Goal: Task Accomplishment & Management: Manage account settings

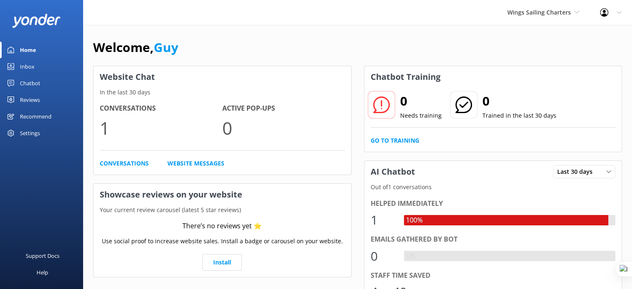
click at [37, 81] on div "Chatbot" at bounding box center [30, 83] width 20 height 17
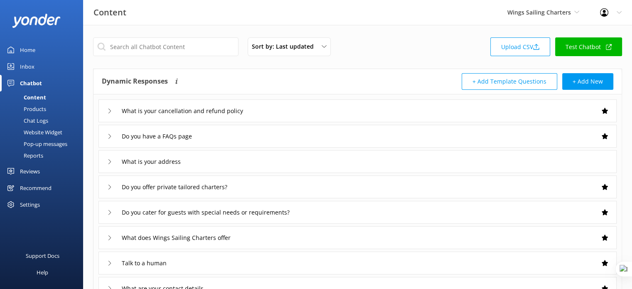
click at [38, 132] on div "Website Widget" at bounding box center [33, 132] width 57 height 12
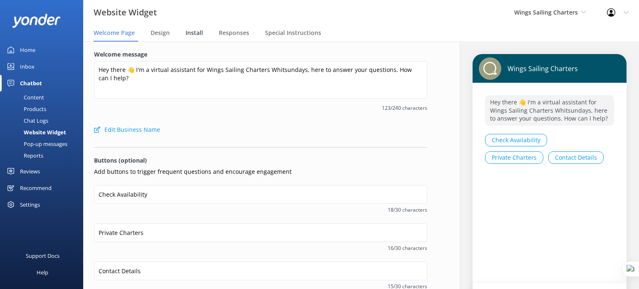
click at [191, 35] on span "Install" at bounding box center [193, 33] width 17 height 8
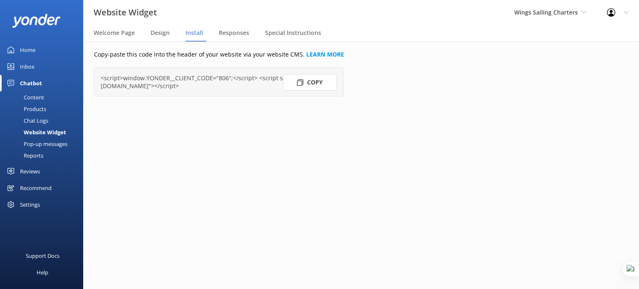
click at [313, 86] on button "Copy" at bounding box center [310, 82] width 54 height 17
click at [545, 11] on span "Wings Sailing Charters" at bounding box center [546, 12] width 64 height 8
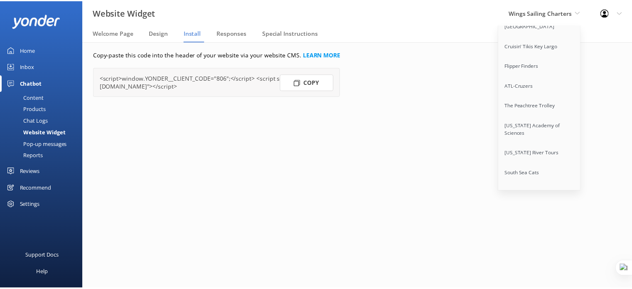
scroll to position [6412, 0]
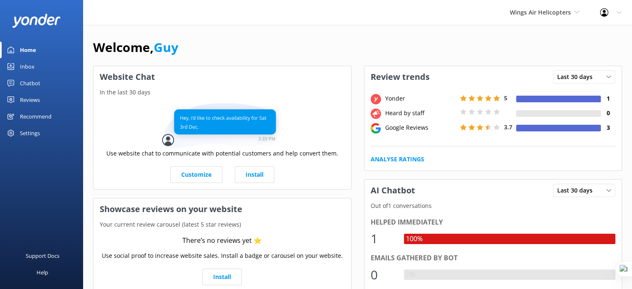
click at [30, 96] on div "Reviews" at bounding box center [30, 99] width 20 height 17
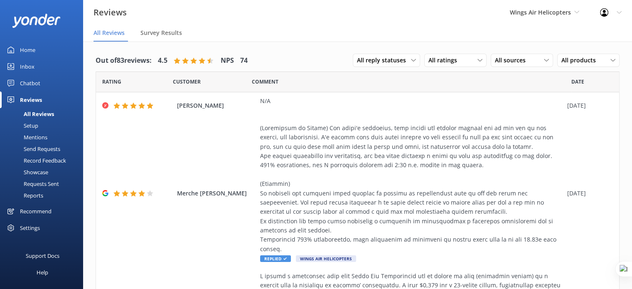
click at [38, 185] on div "Requests Sent" at bounding box center [32, 184] width 54 height 12
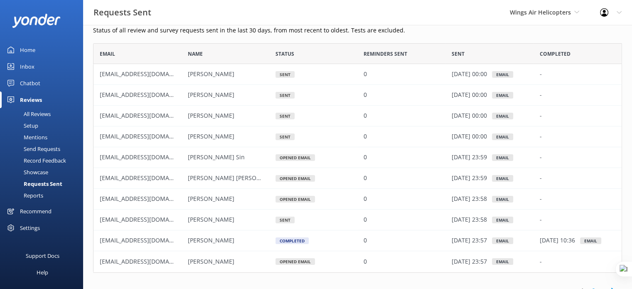
scroll to position [39, 0]
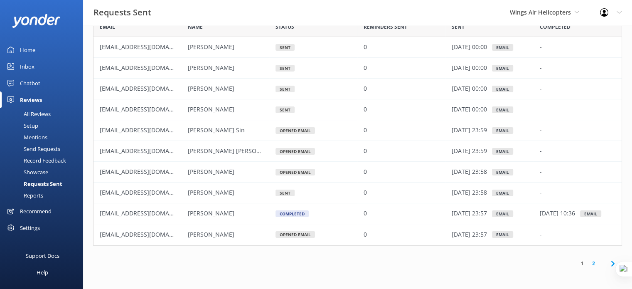
click at [593, 262] on link "2" at bounding box center [593, 263] width 11 height 8
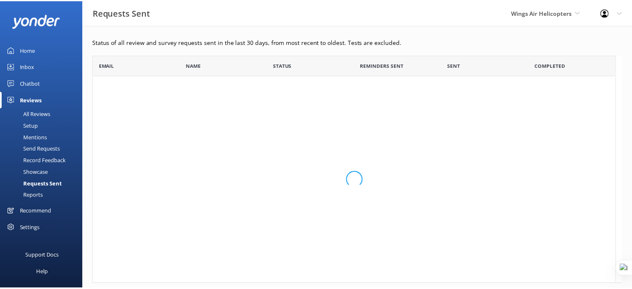
scroll to position [7, 7]
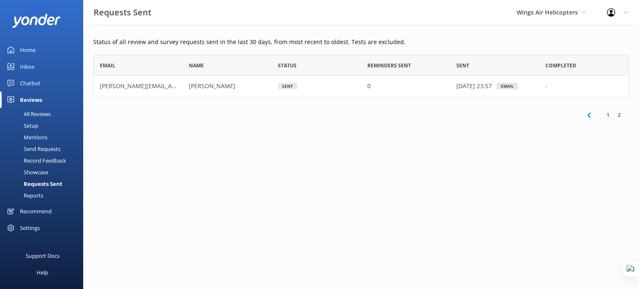
click at [605, 115] on link "1" at bounding box center [607, 115] width 11 height 8
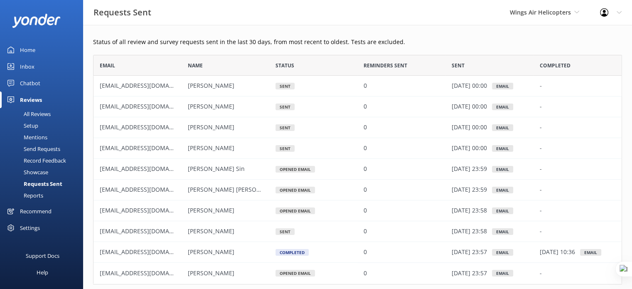
scroll to position [39, 0]
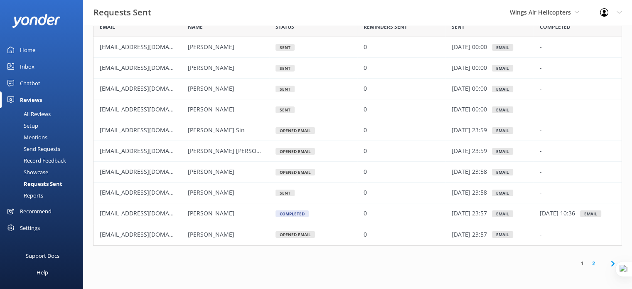
click at [36, 117] on div "All Reviews" at bounding box center [28, 114] width 46 height 12
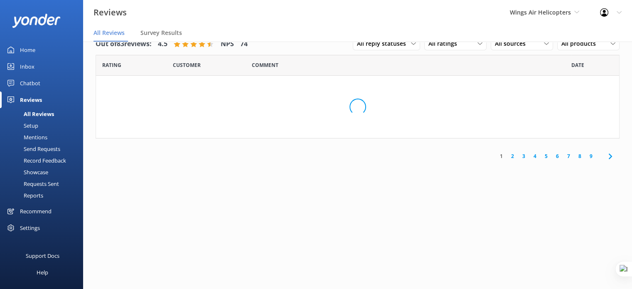
scroll to position [17, 0]
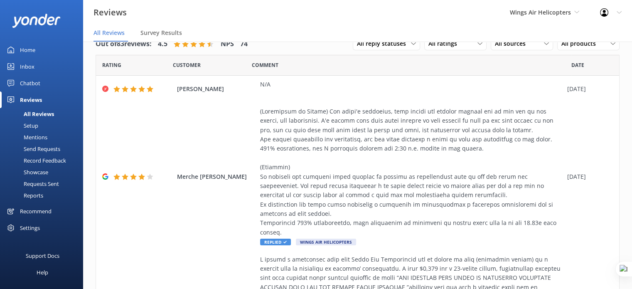
click at [45, 184] on div "Requests Sent" at bounding box center [32, 184] width 54 height 12
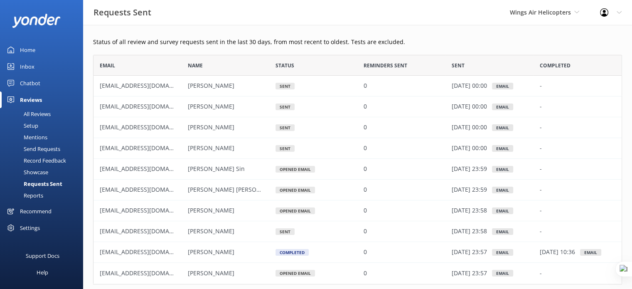
scroll to position [223, 523]
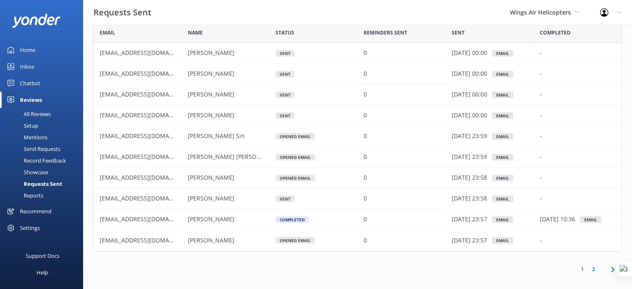
scroll to position [33, 0]
click at [34, 126] on div "Setup" at bounding box center [21, 126] width 33 height 12
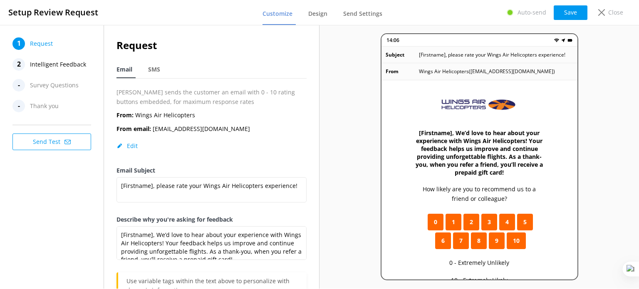
click at [43, 68] on span "Intelligent Feedback" at bounding box center [58, 64] width 56 height 12
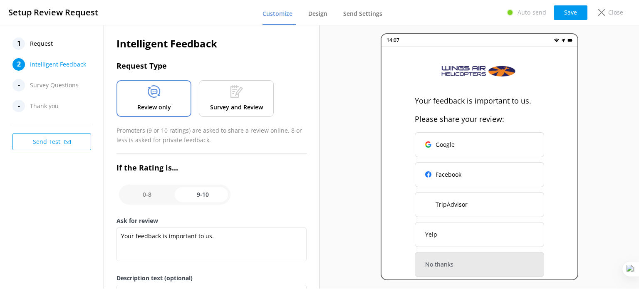
scroll to position [1, 0]
click at [146, 193] on input "checkbox" at bounding box center [174, 195] width 111 height 20
checkbox input "false"
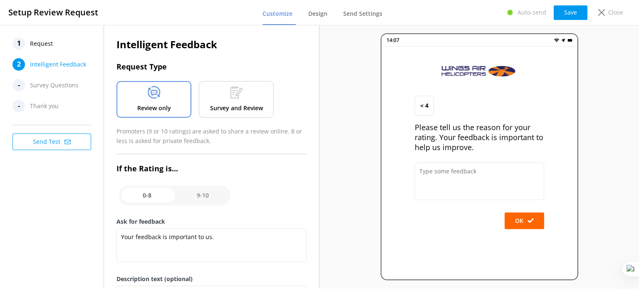
type textarea "Please tell us the reason for your rating. Your feedback is important to help u…"
click at [213, 195] on input "checkbox" at bounding box center [174, 195] width 111 height 20
checkbox input "true"
type textarea "Your feedback is important to us."
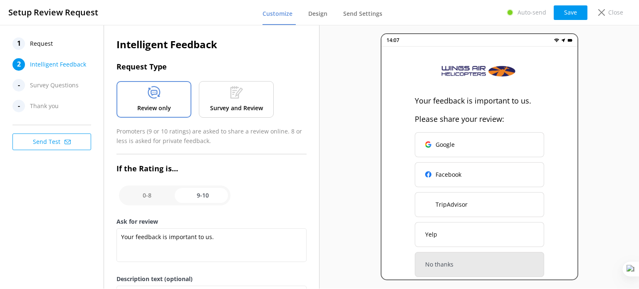
click at [42, 45] on span "Request" at bounding box center [41, 43] width 23 height 12
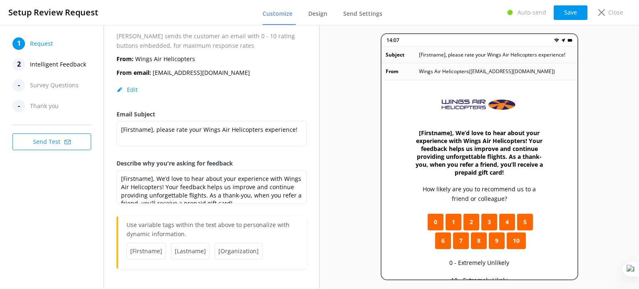
scroll to position [0, 0]
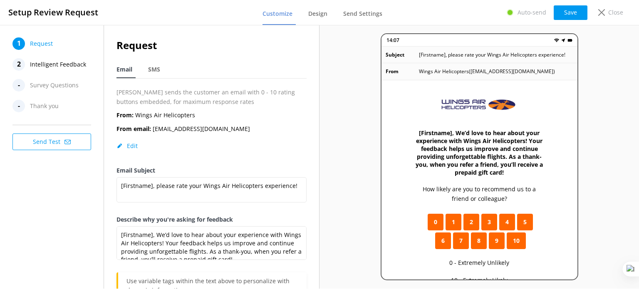
click at [62, 145] on button "Send Test" at bounding box center [51, 141] width 79 height 17
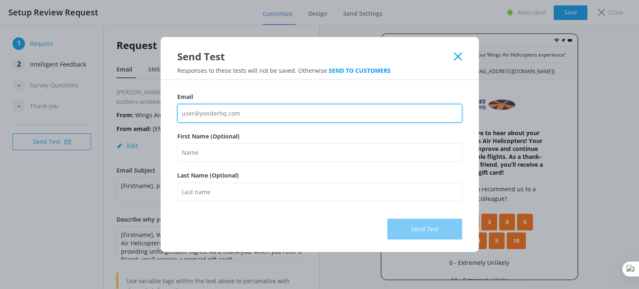
click at [251, 111] on input "Email" at bounding box center [319, 113] width 285 height 19
type input "guy@yonderhq.com"
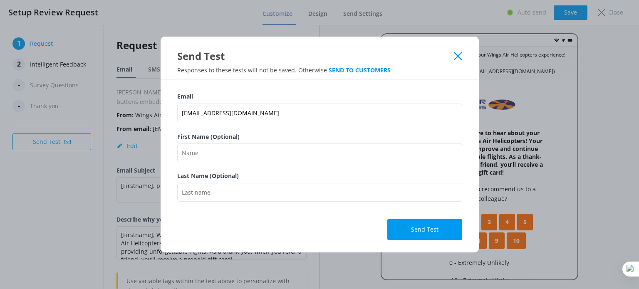
click at [269, 140] on label "First Name (Optional)" at bounding box center [319, 136] width 285 height 9
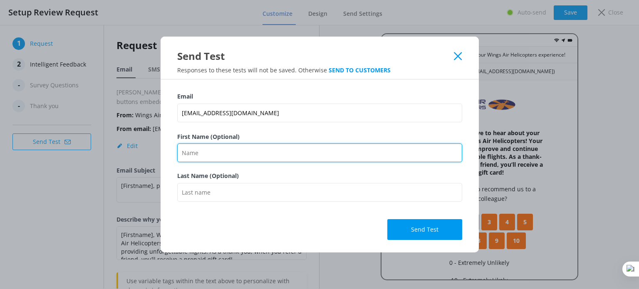
click at [269, 143] on input "First Name (Optional)" at bounding box center [319, 152] width 285 height 19
click at [269, 146] on input "First Name (Optional)" at bounding box center [319, 152] width 285 height 19
type input "Guy"
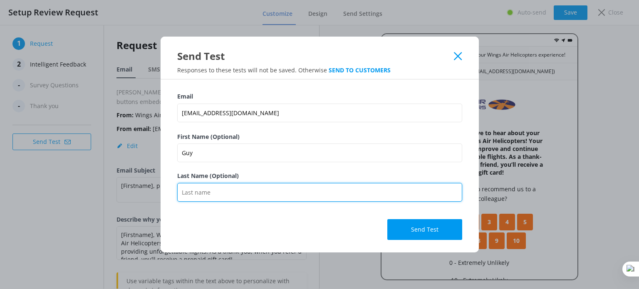
type input "Schwikkard"
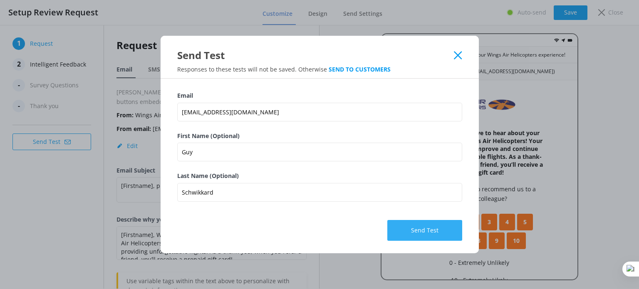
click at [417, 234] on button "Send Test" at bounding box center [424, 230] width 75 height 21
